Goal: Information Seeking & Learning: Learn about a topic

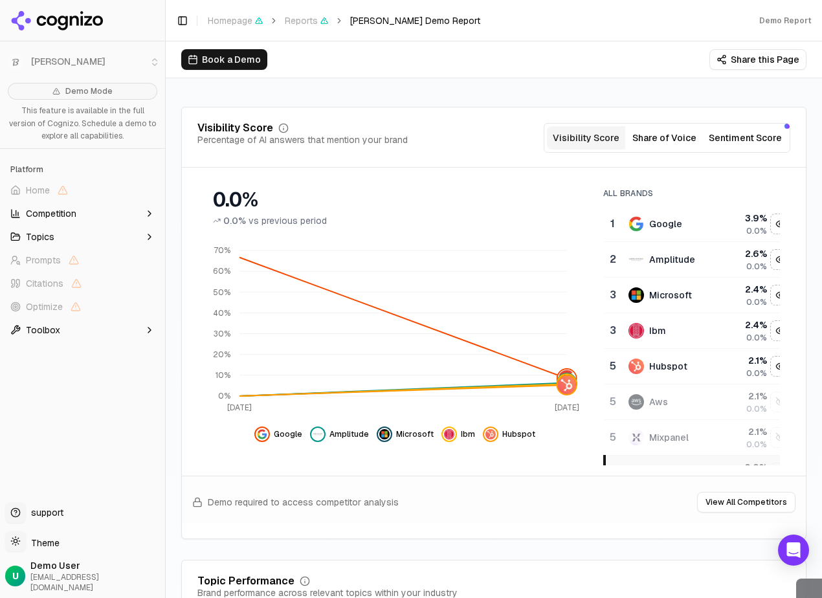
scroll to position [132, 0]
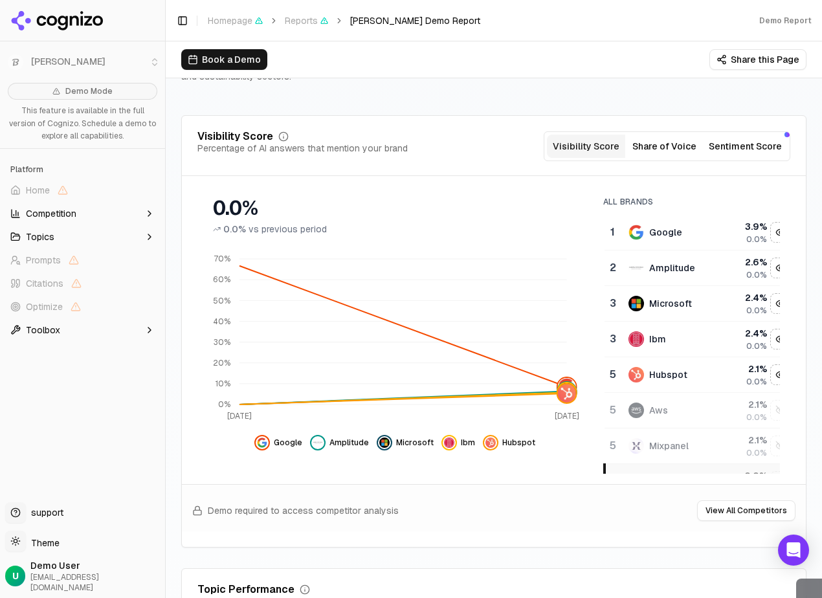
click at [667, 150] on button "Sentiment Score" at bounding box center [744, 146] width 83 height 23
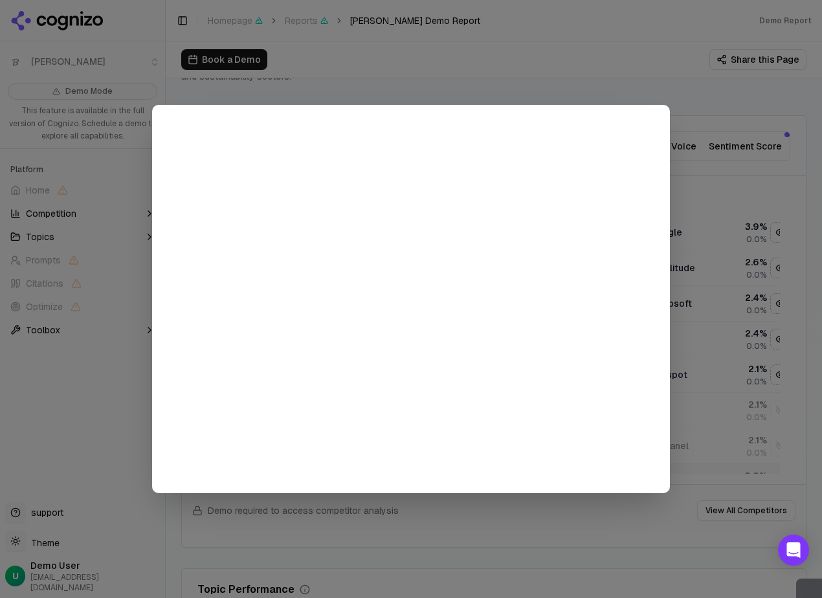
click at [667, 184] on div at bounding box center [411, 299] width 822 height 598
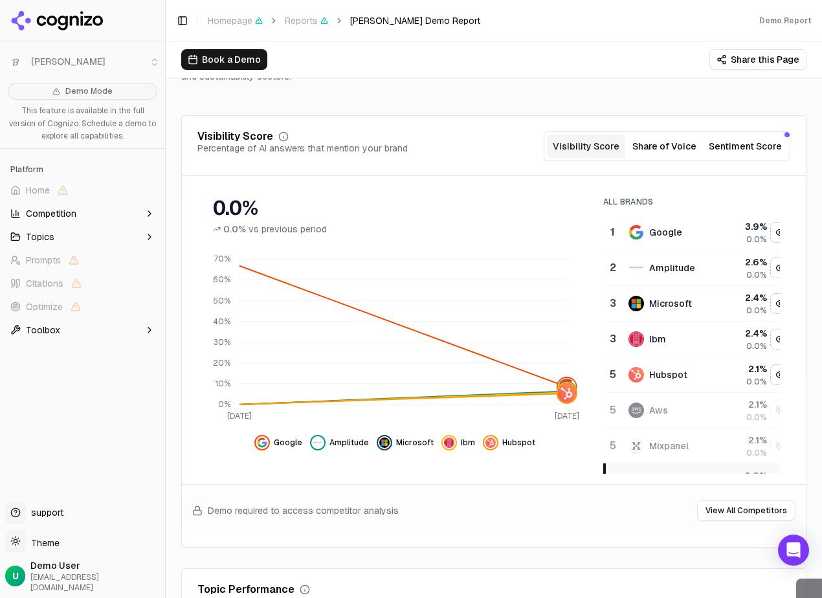
click at [667, 149] on button "Share of Voice" at bounding box center [664, 146] width 78 height 23
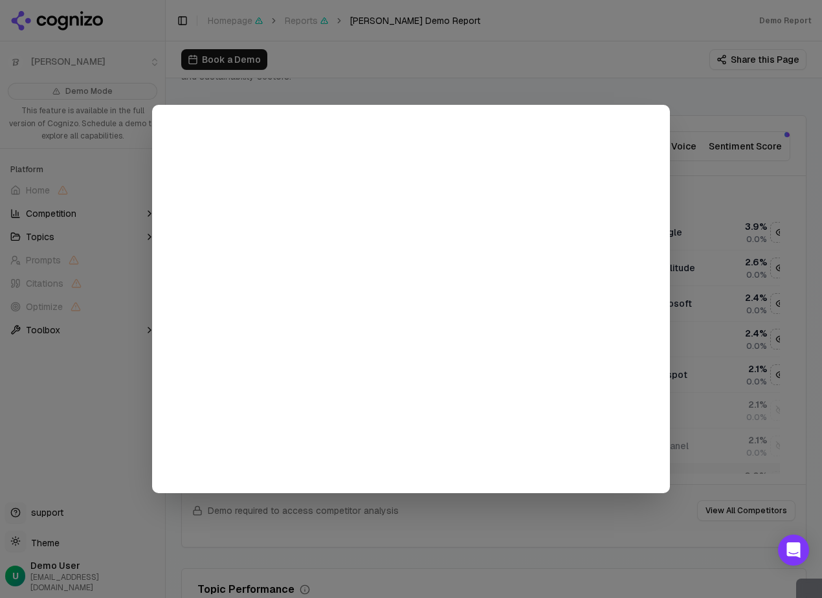
click at [667, 201] on div at bounding box center [411, 299] width 822 height 598
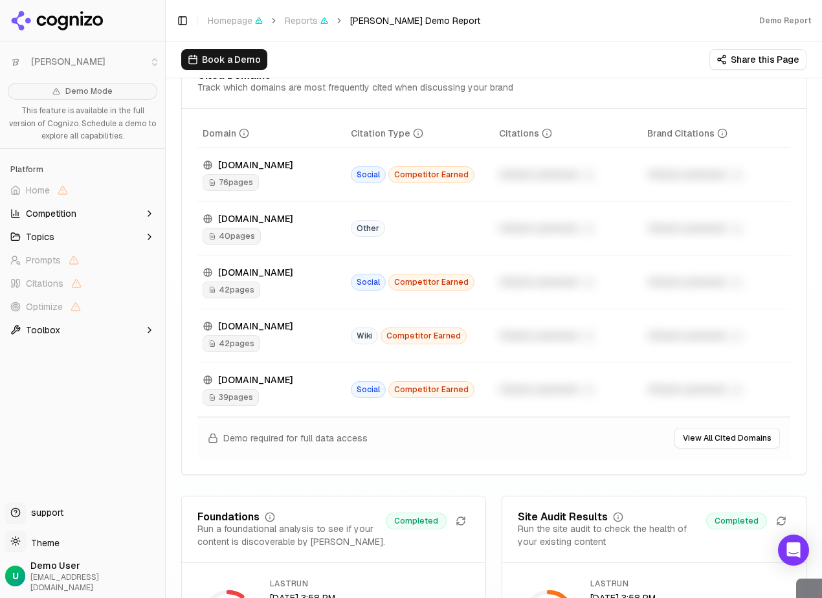
scroll to position [1443, 0]
click at [241, 190] on td "[DOMAIN_NAME] 76 pages" at bounding box center [271, 175] width 148 height 54
click at [292, 242] on div "40 pages" at bounding box center [272, 235] width 138 height 17
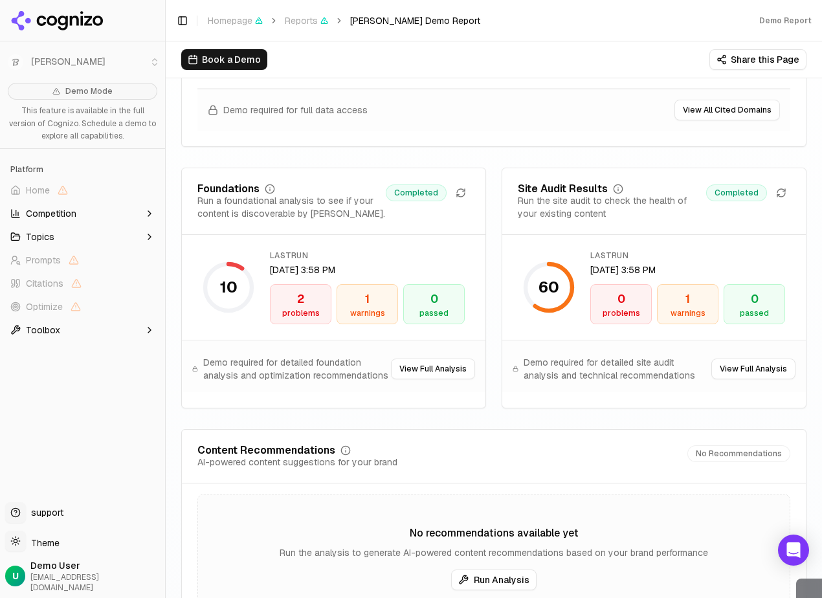
scroll to position [1785, 0]
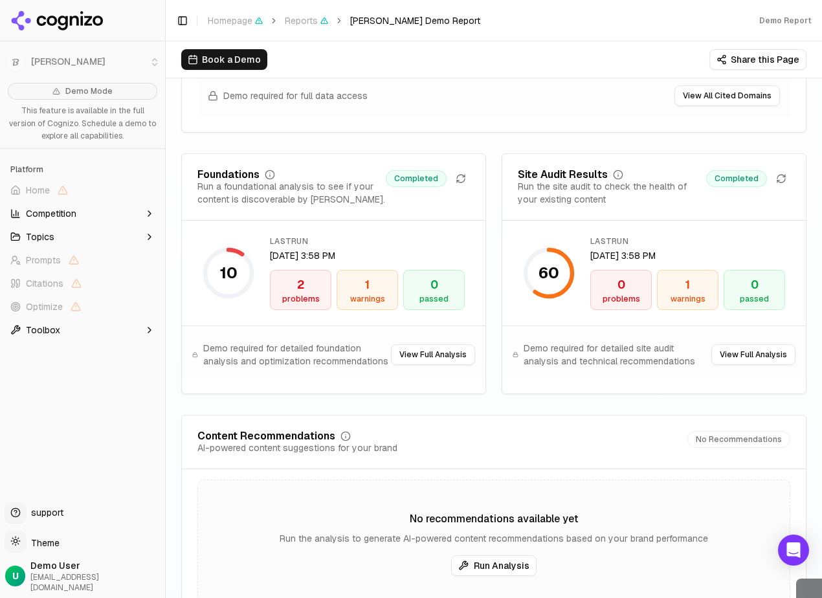
click at [450, 357] on button "View Full Analysis" at bounding box center [433, 354] width 84 height 21
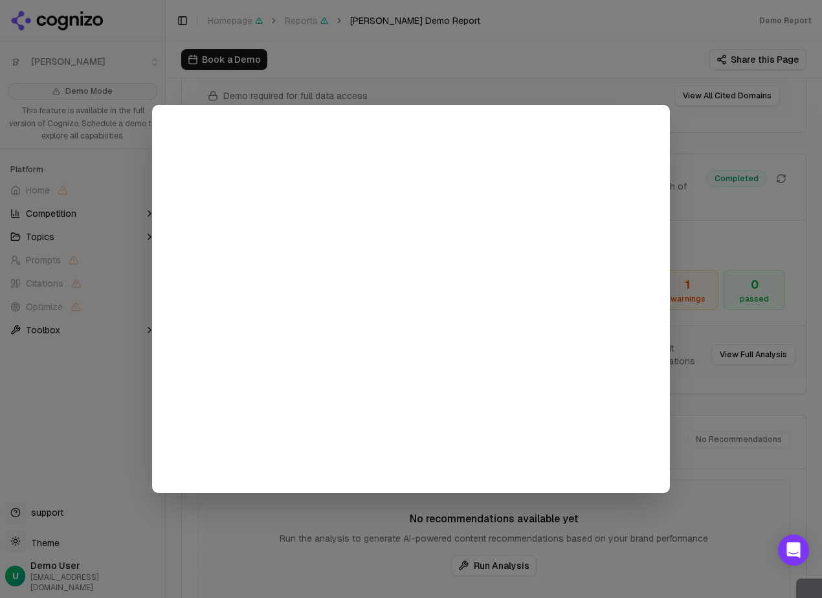
click at [667, 410] on div at bounding box center [411, 299] width 822 height 598
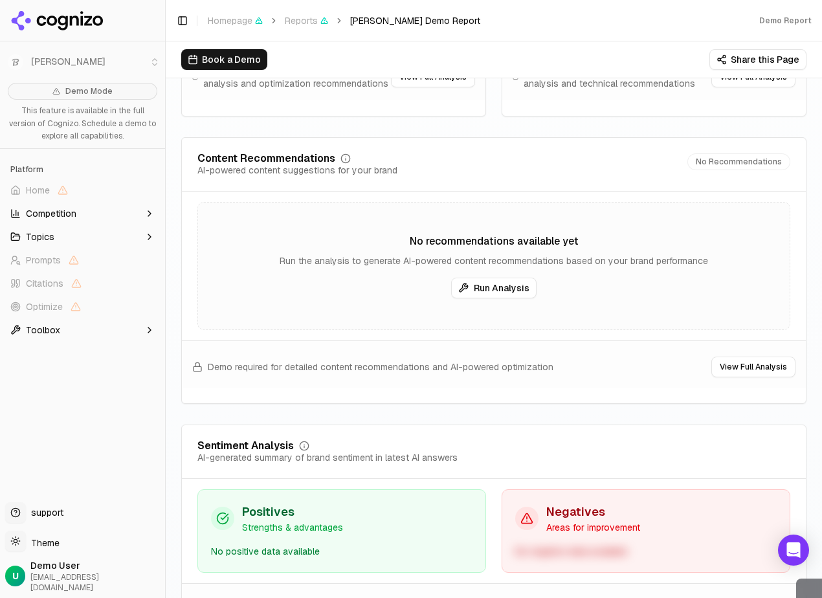
scroll to position [2091, 0]
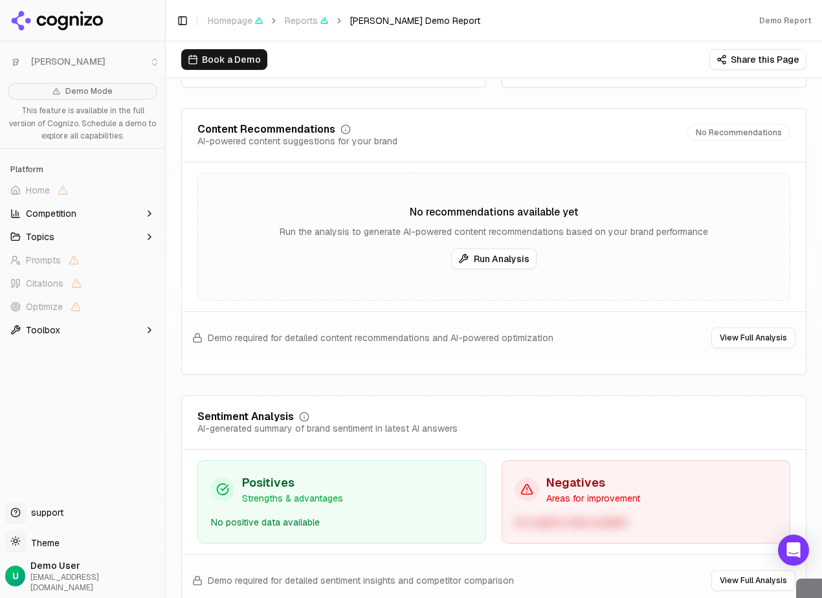
click at [486, 264] on button "Run Analysis" at bounding box center [493, 258] width 85 height 21
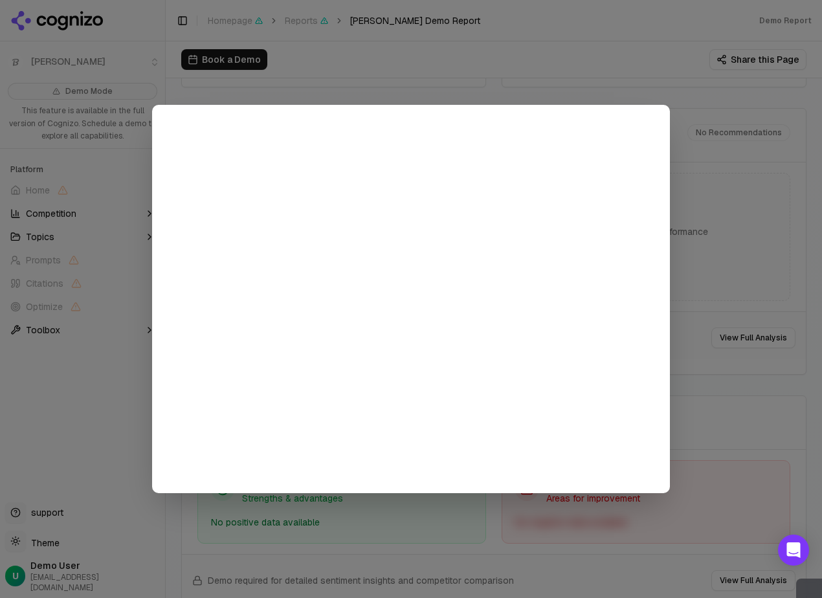
click at [667, 233] on div at bounding box center [411, 299] width 822 height 598
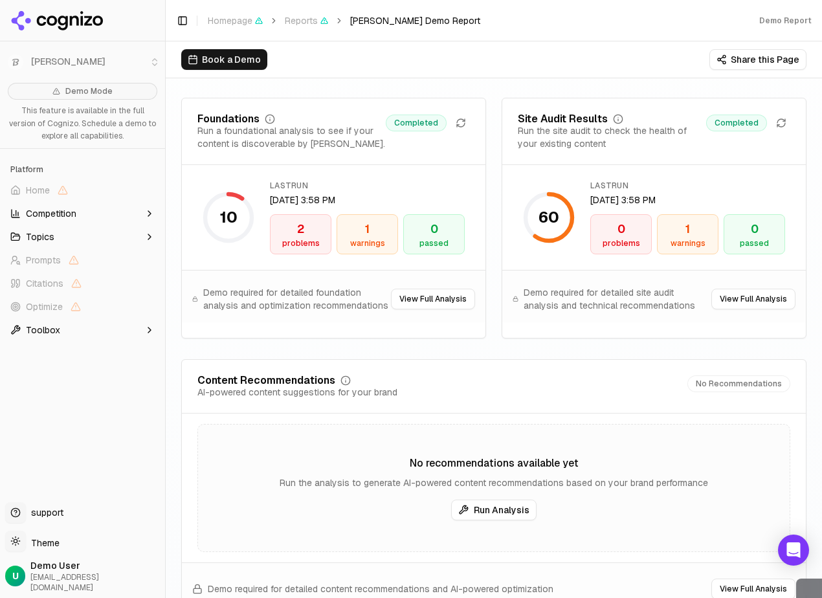
scroll to position [1842, 0]
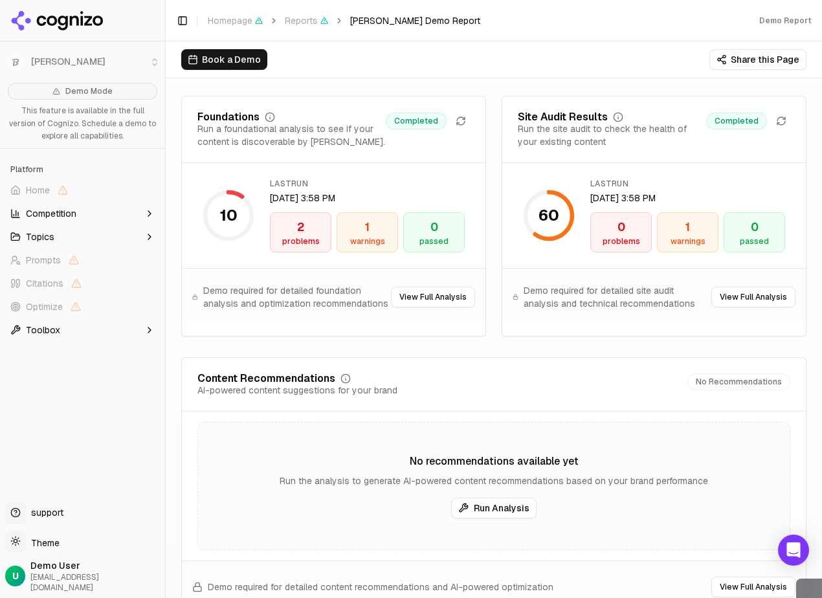
click at [667, 57] on button "Share this Page" at bounding box center [757, 59] width 97 height 21
click at [597, 62] on div "Book a Demo Share this Page" at bounding box center [493, 59] width 625 height 21
click at [64, 209] on span "Competition" at bounding box center [51, 213] width 50 height 13
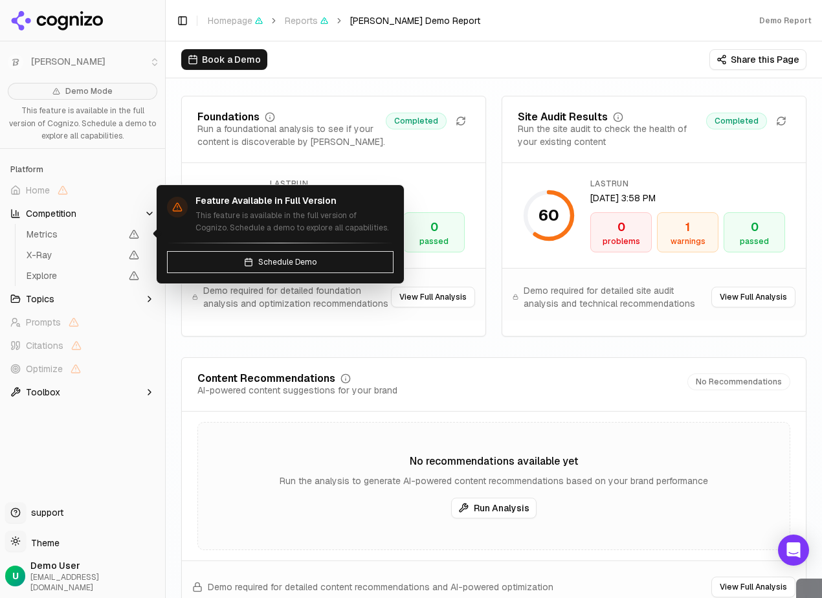
click at [69, 228] on span "Metrics" at bounding box center [74, 234] width 94 height 13
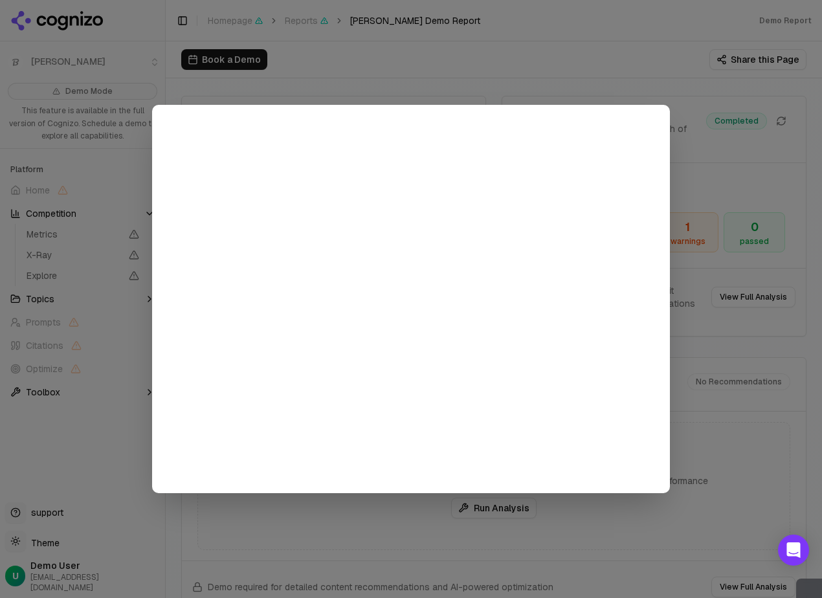
click at [79, 253] on div at bounding box center [411, 299] width 822 height 598
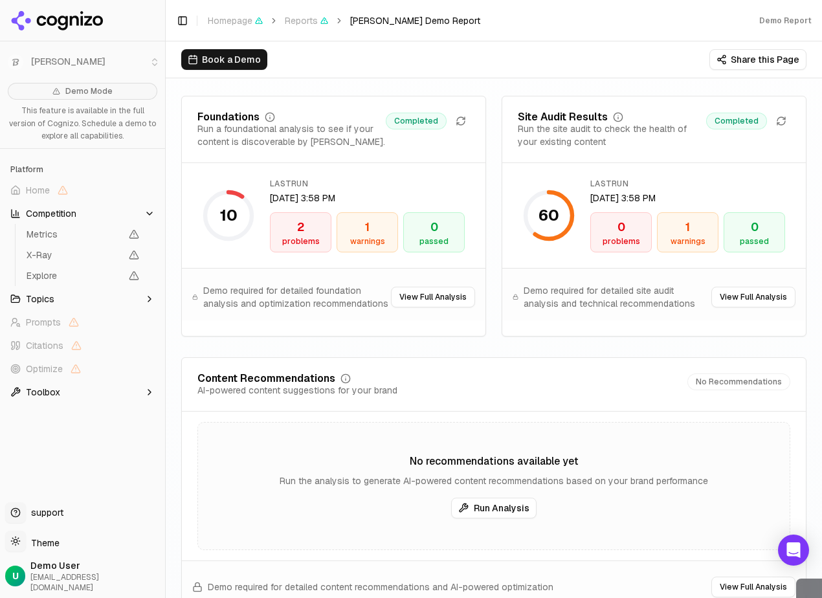
click at [83, 286] on ul "Home Competition Metrics X-Ray Explore Topics Prompts Citations Optimize Toolbox" at bounding box center [82, 291] width 155 height 223
click at [84, 294] on button "Topics" at bounding box center [82, 299] width 155 height 21
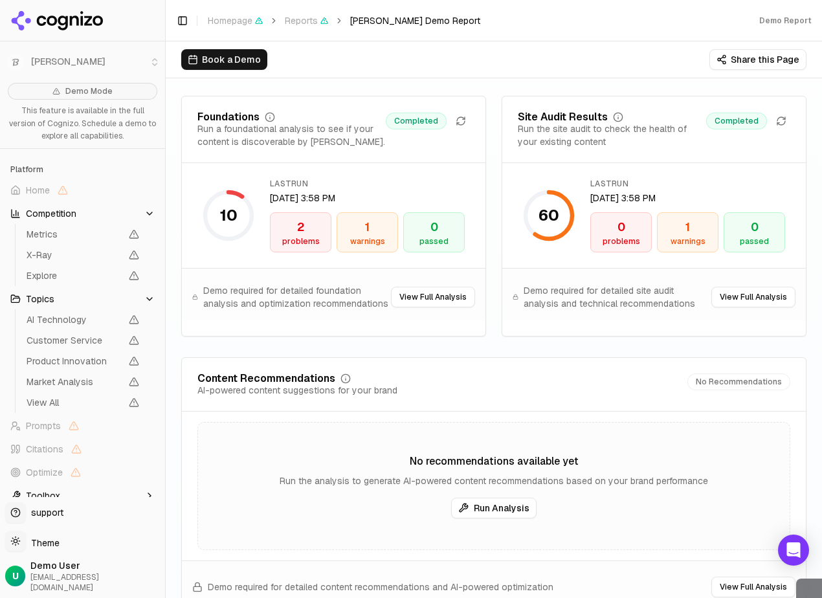
scroll to position [3, 0]
click at [96, 488] on button "Toolbox" at bounding box center [82, 492] width 155 height 21
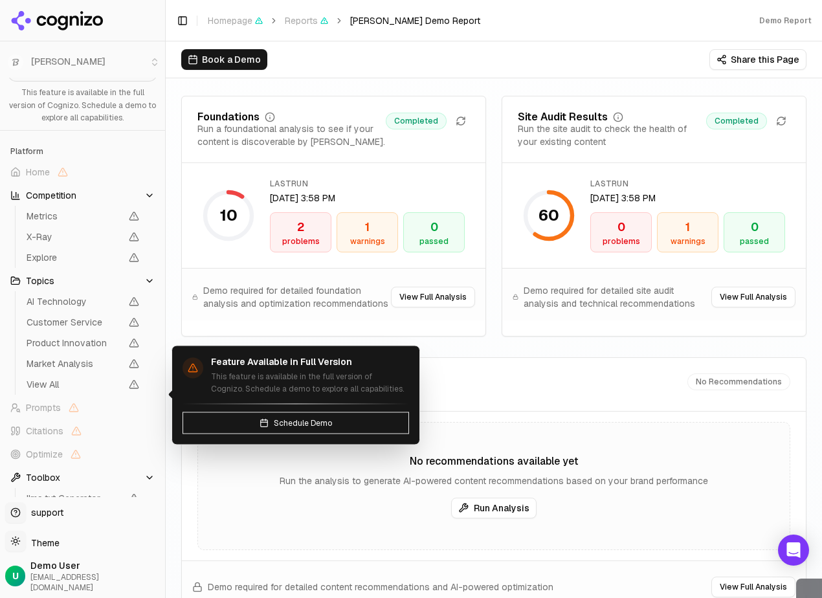
scroll to position [0, 0]
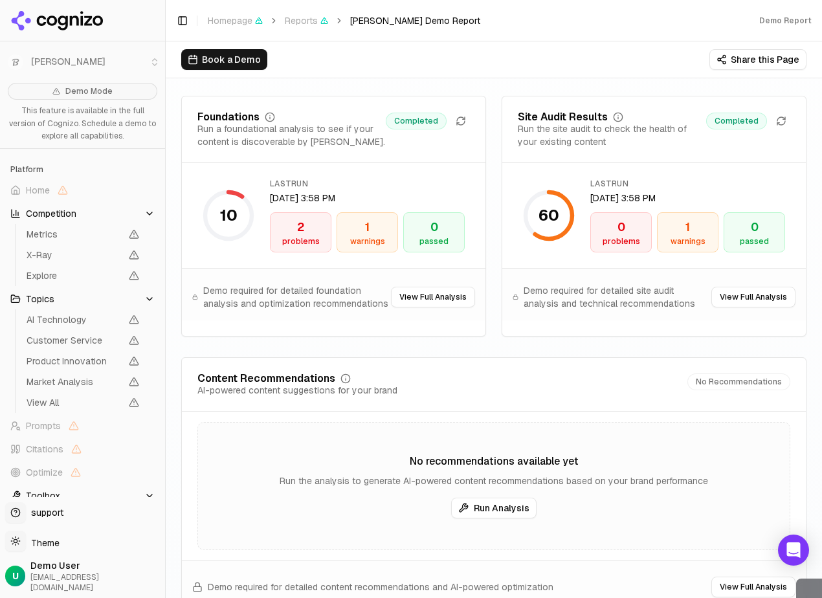
click at [143, 67] on li "[PERSON_NAME]" at bounding box center [82, 62] width 165 height 31
click at [150, 63] on li "[PERSON_NAME]" at bounding box center [82, 62] width 165 height 31
click at [667, 67] on button "Share this Page" at bounding box center [757, 59] width 97 height 21
